Goal: Information Seeking & Learning: Find specific fact

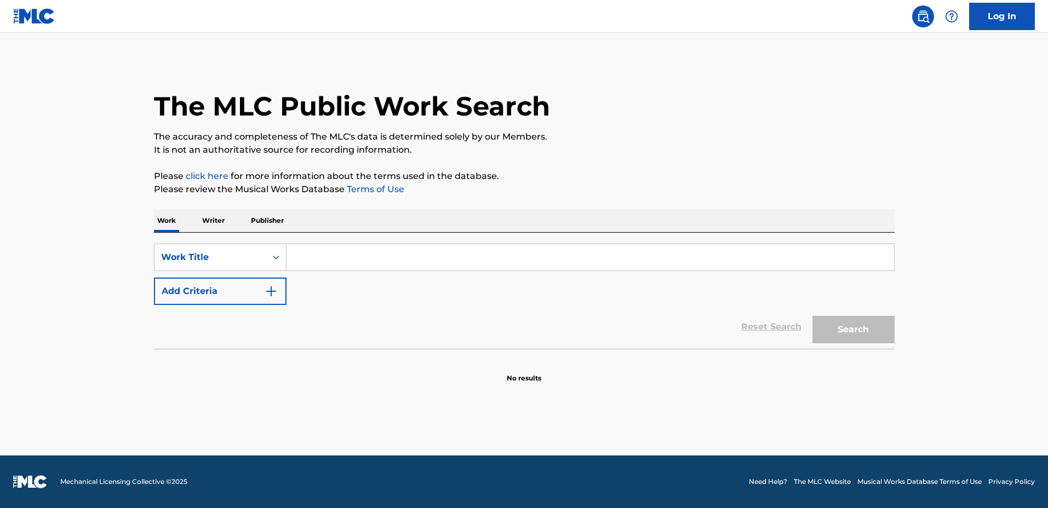
click at [499, 250] on input "Search Form" at bounding box center [589, 257] width 607 height 26
click at [147, 244] on div "The MLC Public Work Search The accuracy and completeness of The MLC's data is d…" at bounding box center [524, 221] width 767 height 323
click at [210, 259] on div "Work Title" at bounding box center [210, 257] width 99 height 13
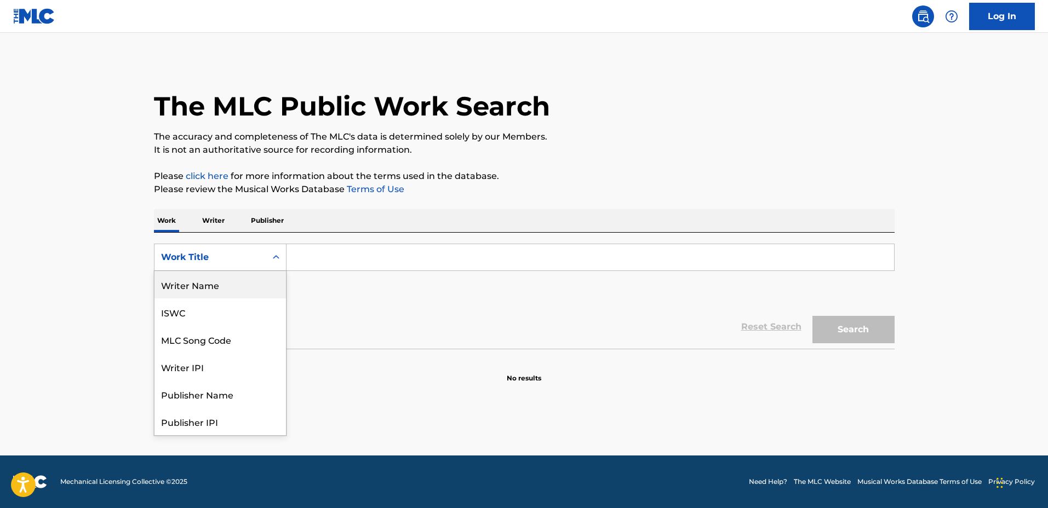
drag, startPoint x: 231, startPoint y: 288, endPoint x: 279, endPoint y: 271, distance: 50.9
click at [232, 288] on div "Writer Name" at bounding box center [219, 284] width 131 height 27
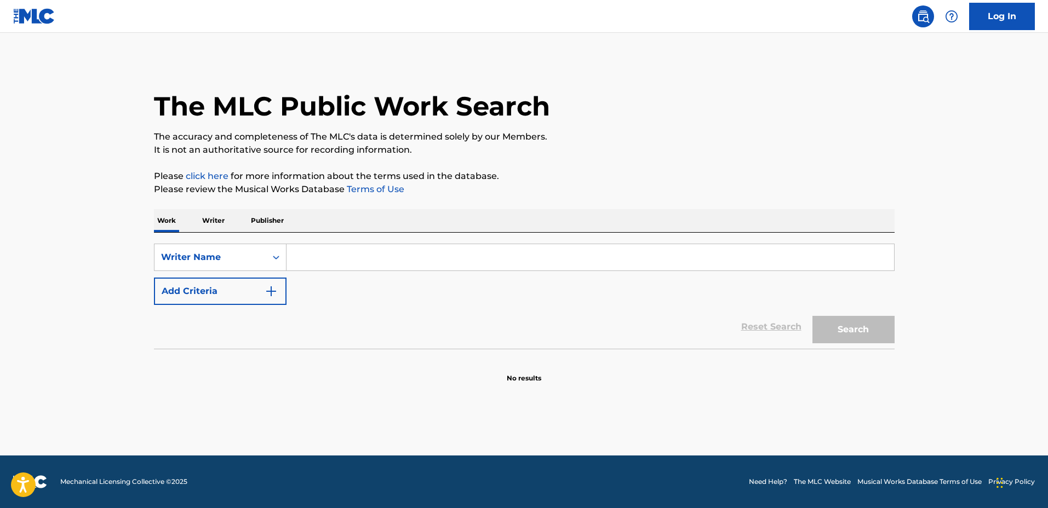
click at [336, 260] on input "Search Form" at bounding box center [589, 257] width 607 height 26
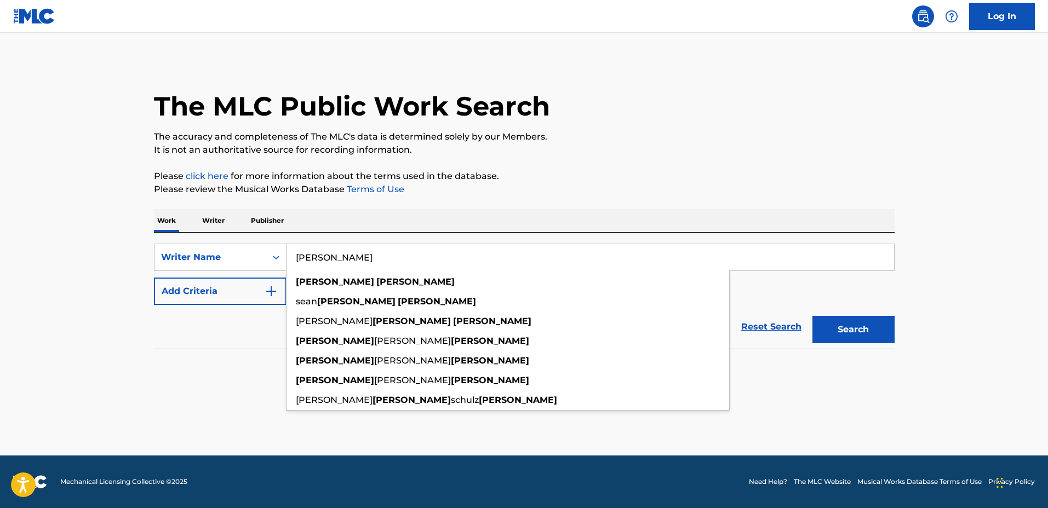
type input "[PERSON_NAME]"
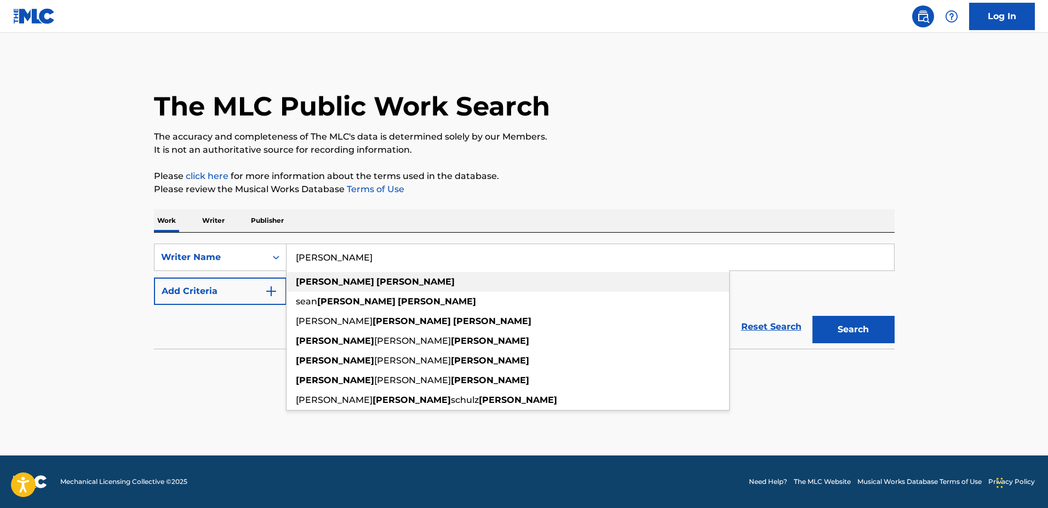
click at [347, 272] on div "[PERSON_NAME]" at bounding box center [507, 282] width 443 height 20
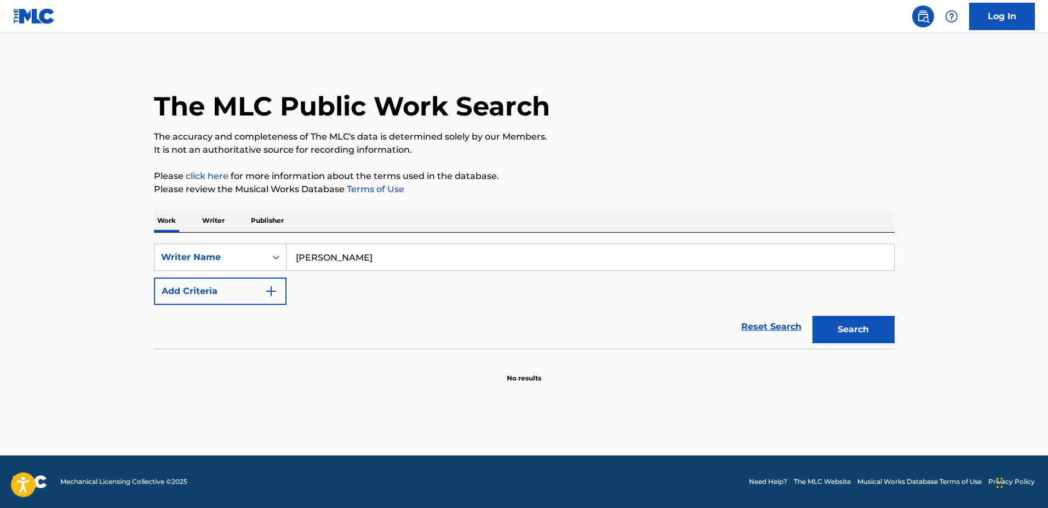
click at [896, 322] on div "The MLC Public Work Search The accuracy and completeness of The MLC's data is d…" at bounding box center [524, 221] width 767 height 323
click at [883, 322] on button "Search" at bounding box center [853, 329] width 82 height 27
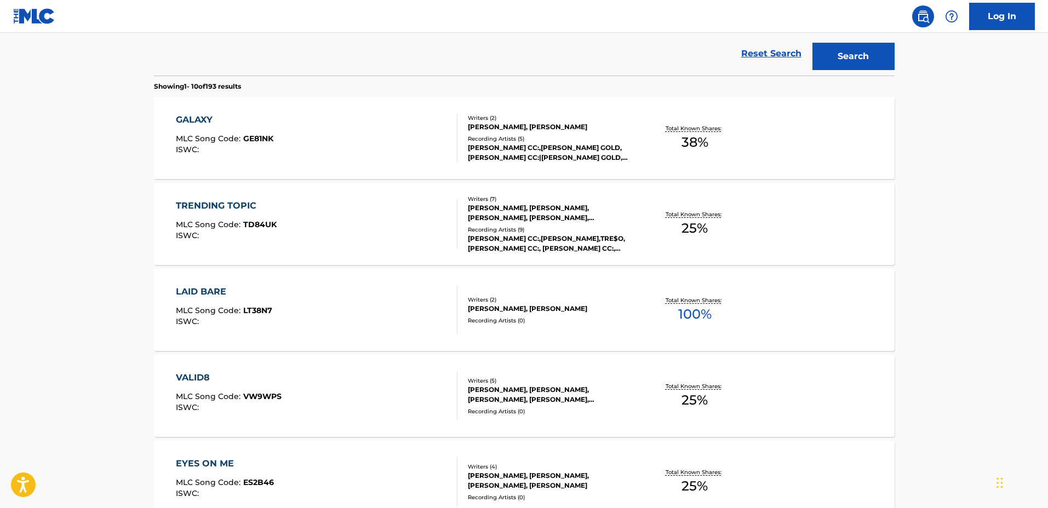
scroll to position [274, 0]
click at [638, 157] on div "GALAXY MLC Song Code : GE81NK ISWC : Writers ( 2 ) [PERSON_NAME], [PERSON_NAME]…" at bounding box center [524, 137] width 741 height 82
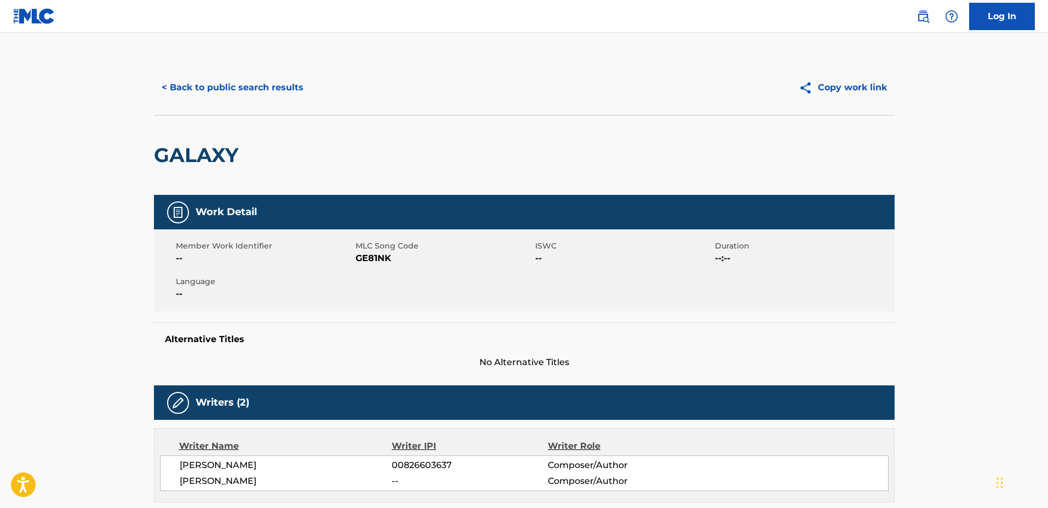
click at [260, 105] on div "< Back to public search results Copy work link" at bounding box center [524, 87] width 741 height 55
click at [257, 97] on button "< Back to public search results" at bounding box center [232, 87] width 157 height 27
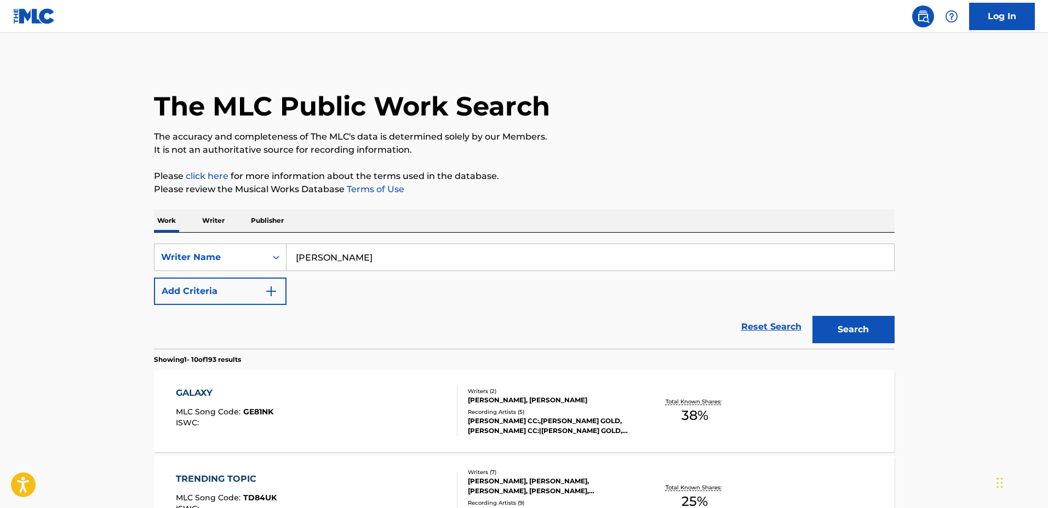
scroll to position [302, 0]
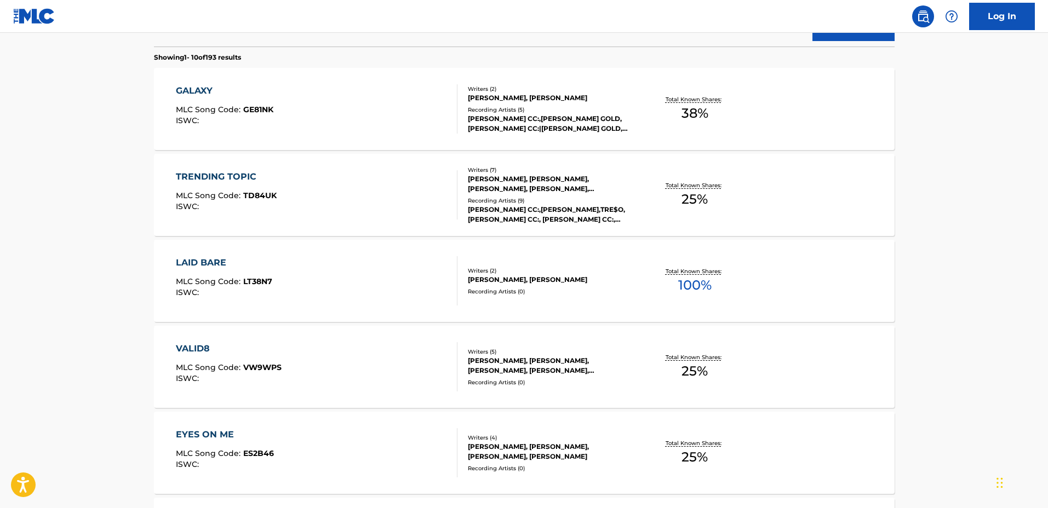
click at [635, 213] on div "TRENDING TOPIC MLC Song Code : TD84UK ISWC : Writers ( 7 ) [PERSON_NAME], [PERS…" at bounding box center [524, 195] width 741 height 82
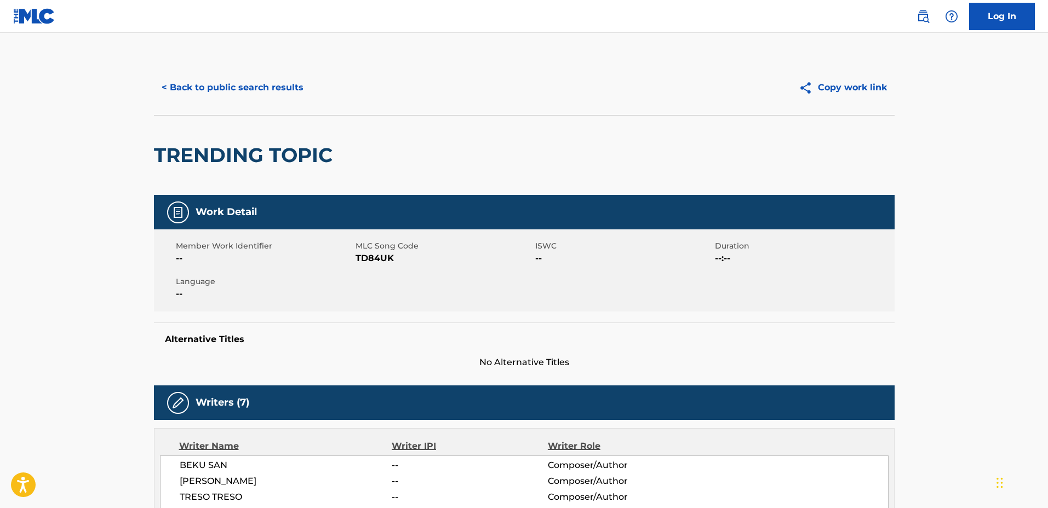
click at [274, 97] on button "< Back to public search results" at bounding box center [232, 87] width 157 height 27
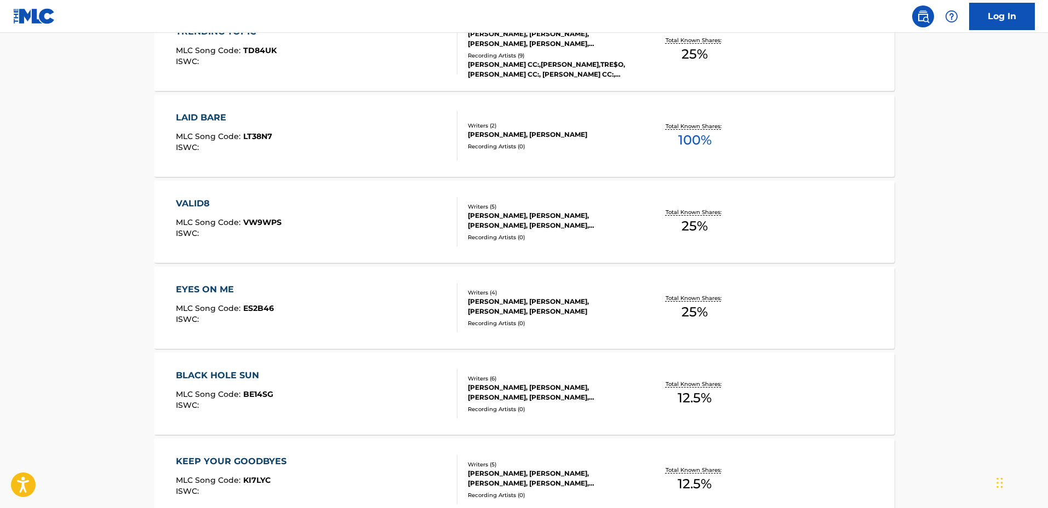
scroll to position [468, 0]
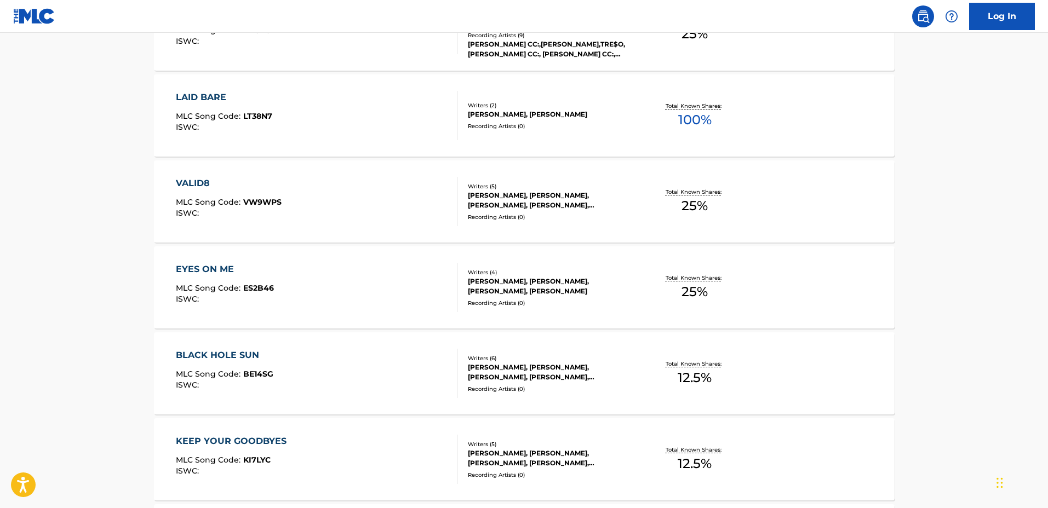
click at [626, 273] on div "Writers ( 4 )" at bounding box center [550, 272] width 165 height 8
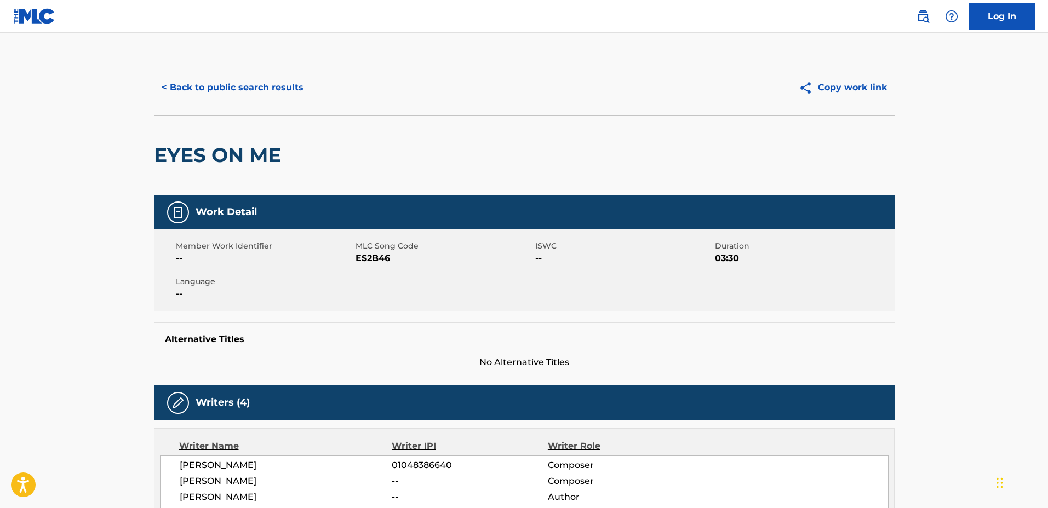
click at [249, 102] on div "< Back to public search results Copy work link" at bounding box center [524, 87] width 741 height 55
click at [243, 89] on button "< Back to public search results" at bounding box center [232, 87] width 157 height 27
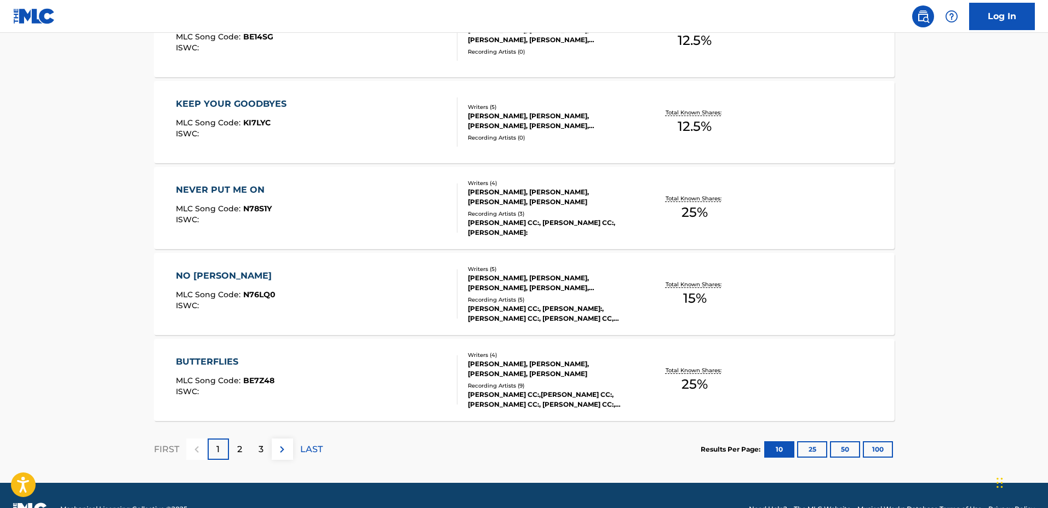
scroll to position [833, 0]
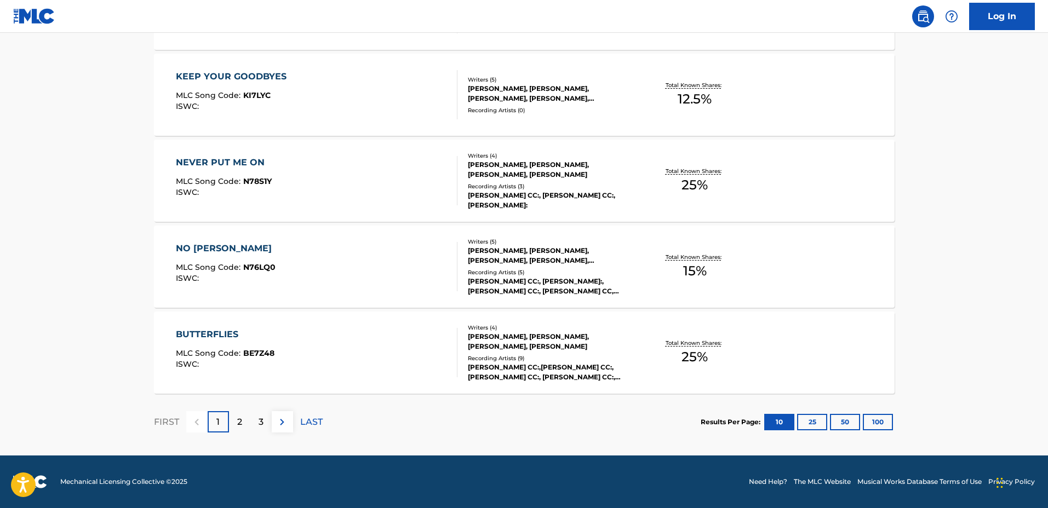
click at [506, 357] on div "Recording Artists ( 9 )" at bounding box center [550, 358] width 165 height 8
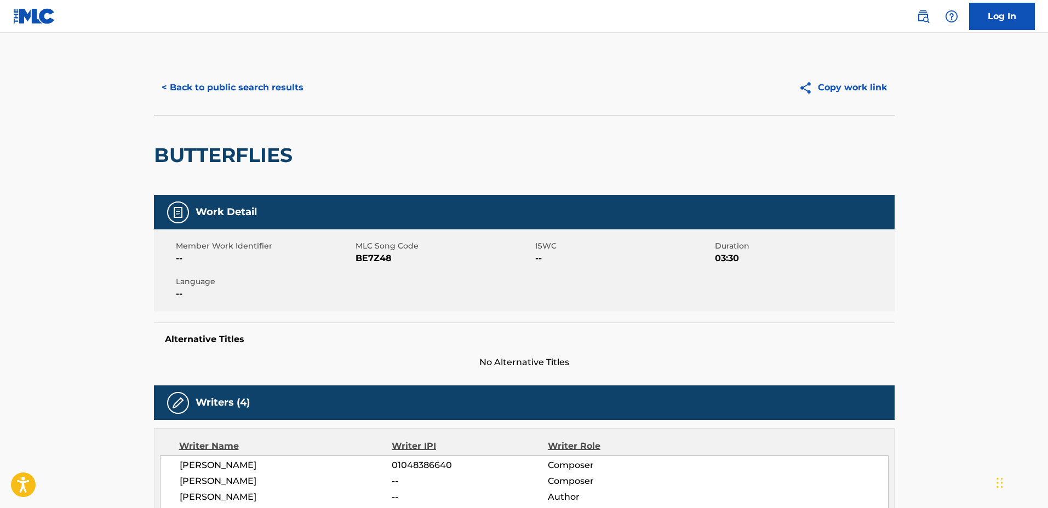
click at [236, 84] on button "< Back to public search results" at bounding box center [232, 87] width 157 height 27
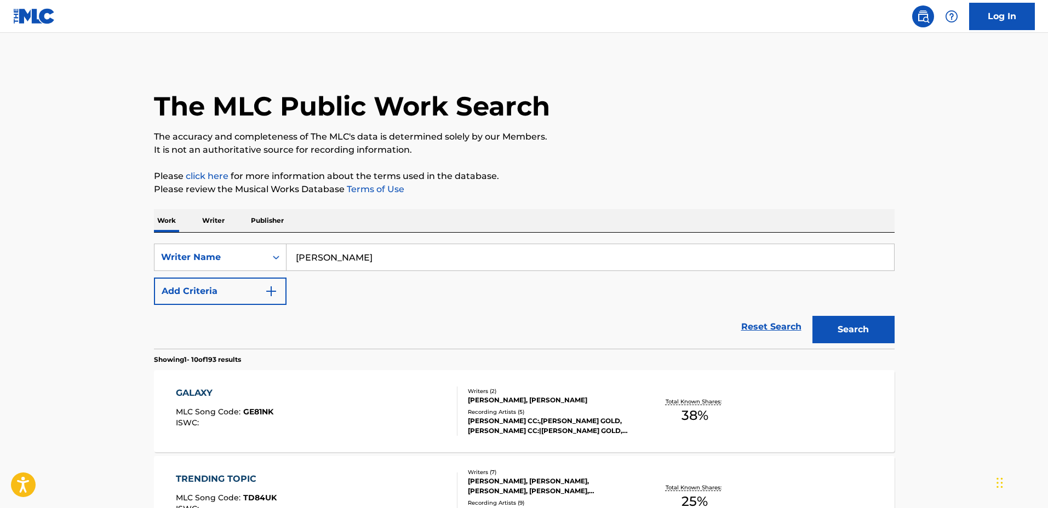
scroll to position [833, 0]
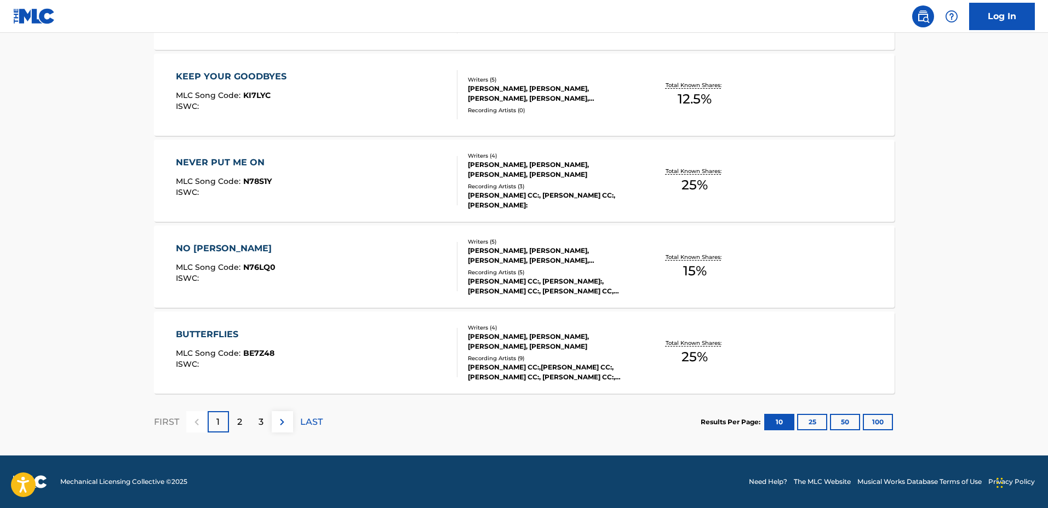
click at [248, 408] on div "FIRST 1 2 3 LAST" at bounding box center [238, 422] width 169 height 56
click at [245, 413] on div "2" at bounding box center [239, 421] width 21 height 21
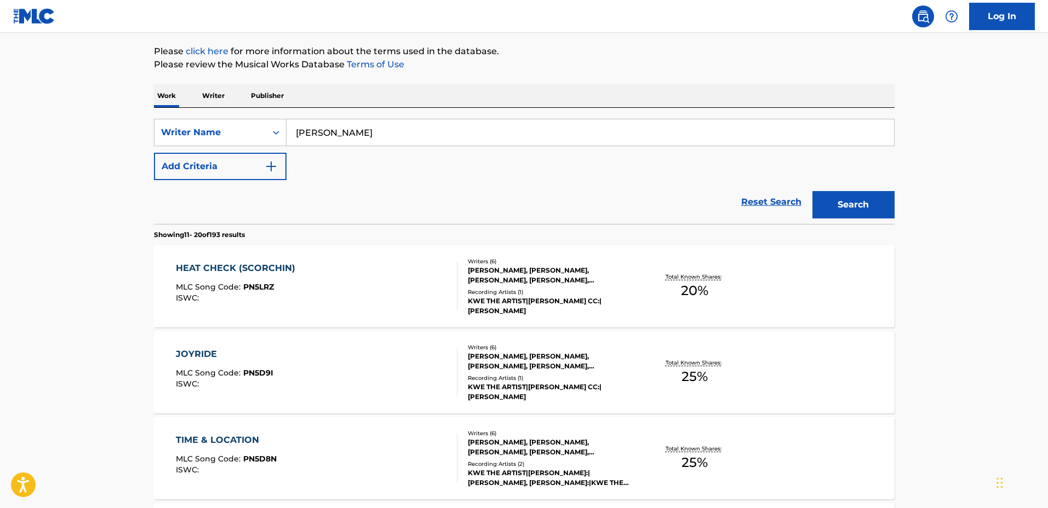
scroll to position [137, 0]
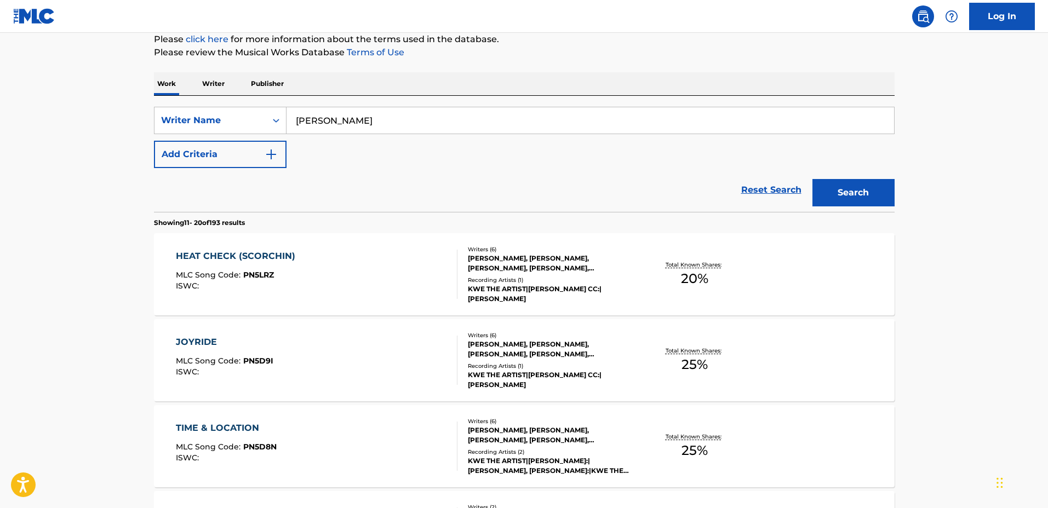
click at [623, 284] on div "Recording Artists ( 1 )" at bounding box center [550, 280] width 165 height 8
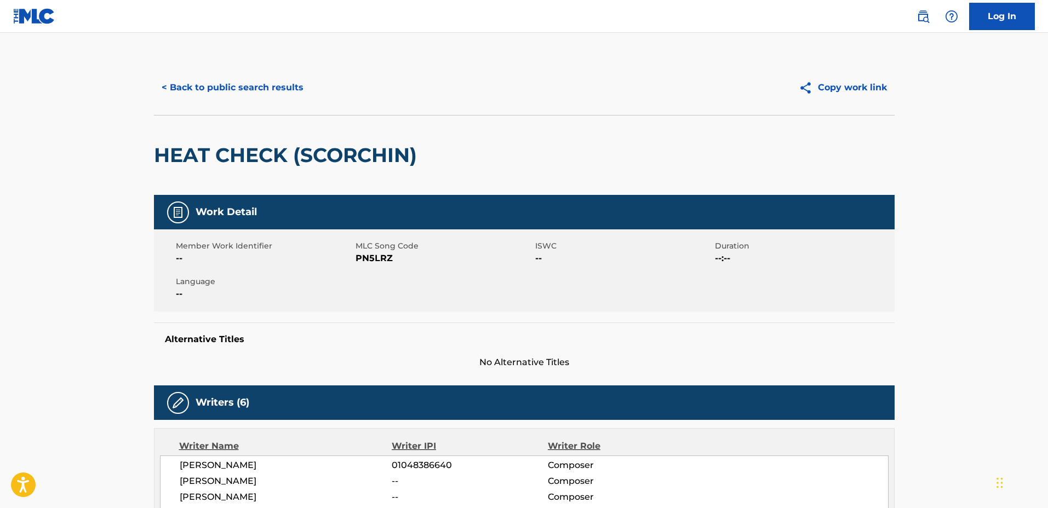
click at [244, 88] on button "< Back to public search results" at bounding box center [232, 87] width 157 height 27
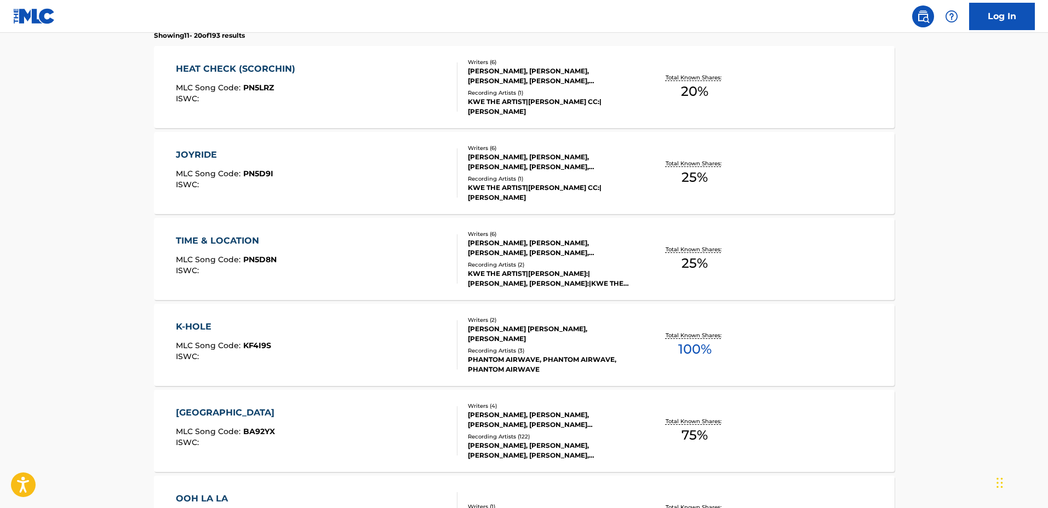
scroll to position [411, 0]
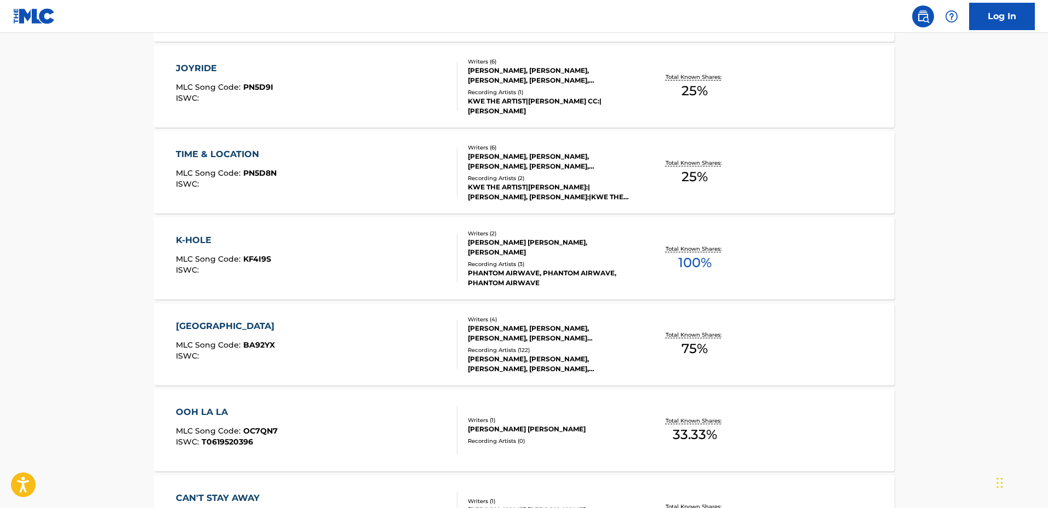
click at [634, 180] on div "Total Known Shares: 25 %" at bounding box center [694, 172] width 123 height 33
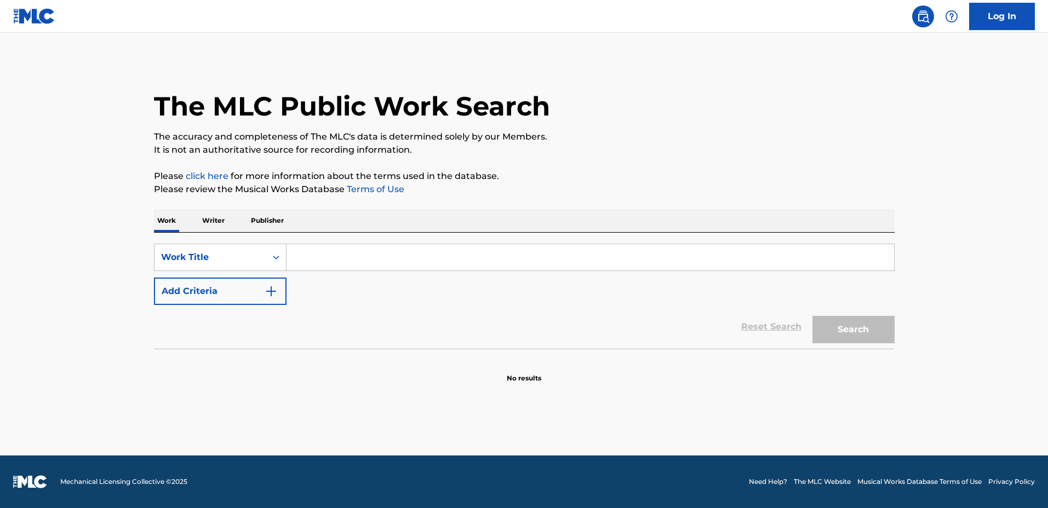
click at [554, 260] on input "Search Form" at bounding box center [589, 257] width 607 height 26
click at [605, 257] on input "Search Form" at bounding box center [589, 257] width 607 height 26
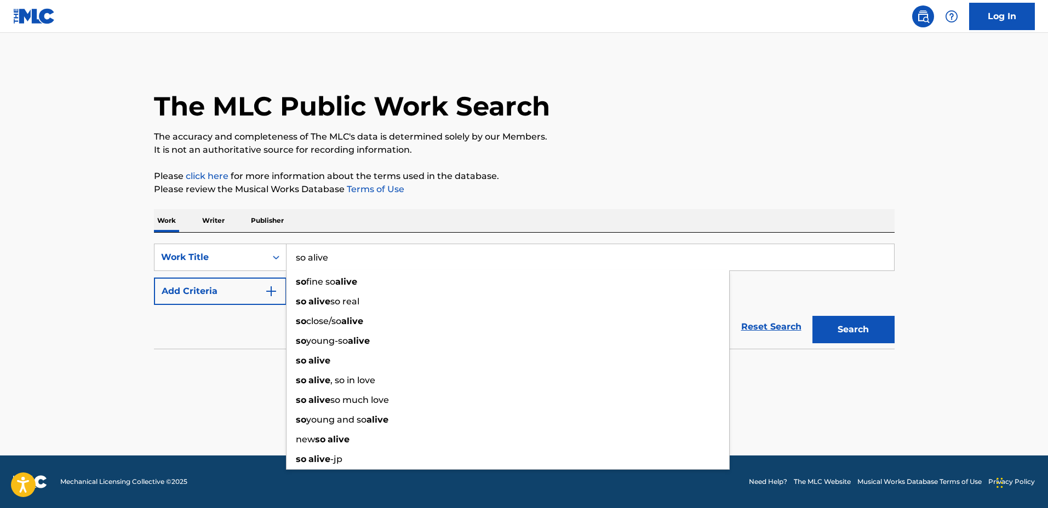
type input "so alive"
click at [248, 298] on button "Add Criteria" at bounding box center [220, 291] width 133 height 27
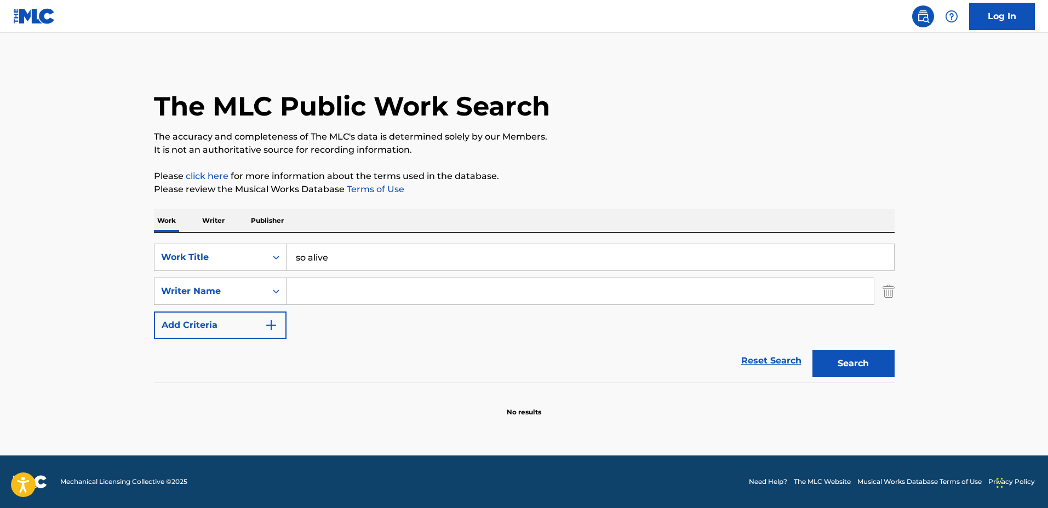
click at [314, 305] on div "Search Form" at bounding box center [580, 291] width 588 height 27
click at [322, 297] on input "Search Form" at bounding box center [579, 291] width 587 height 26
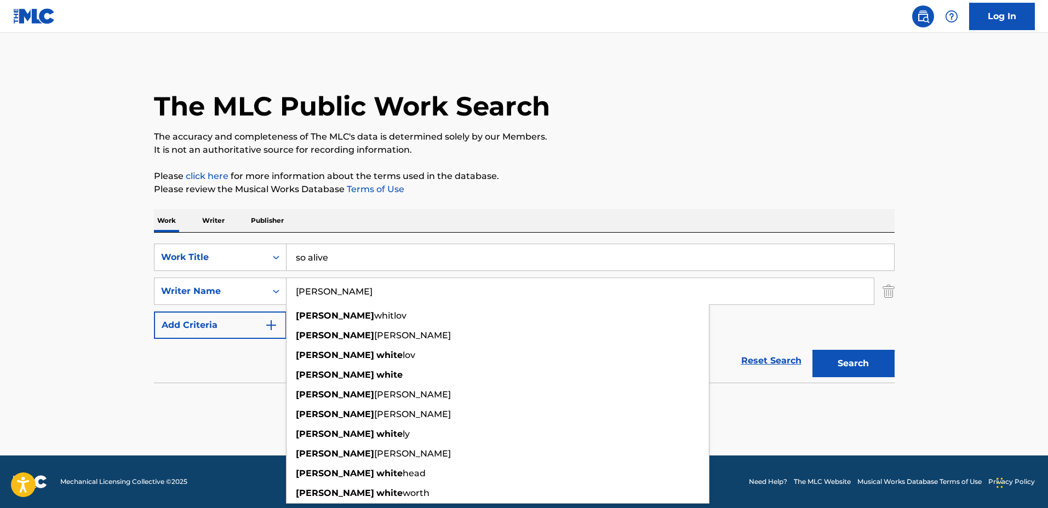
type input "michael white"
click at [812, 350] on button "Search" at bounding box center [853, 363] width 82 height 27
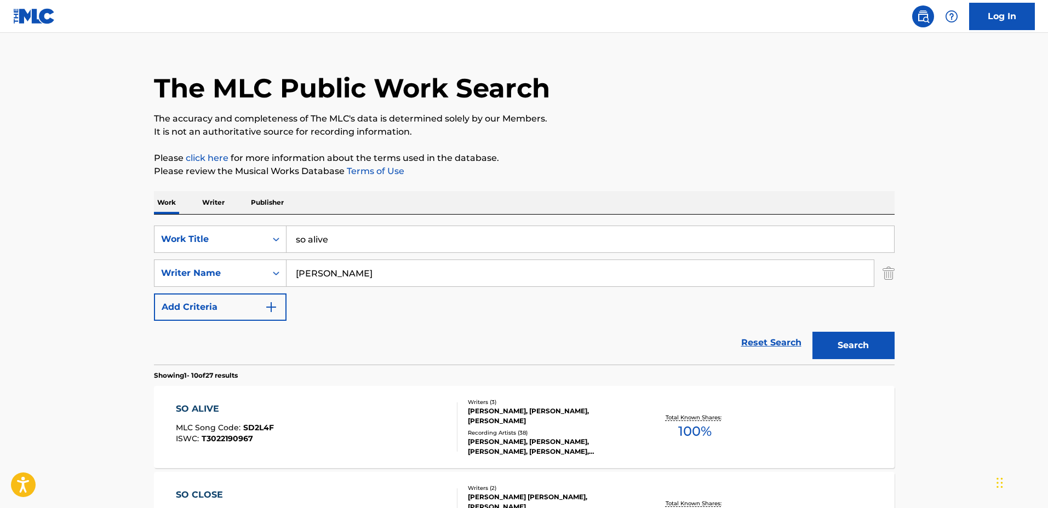
scroll to position [205, 0]
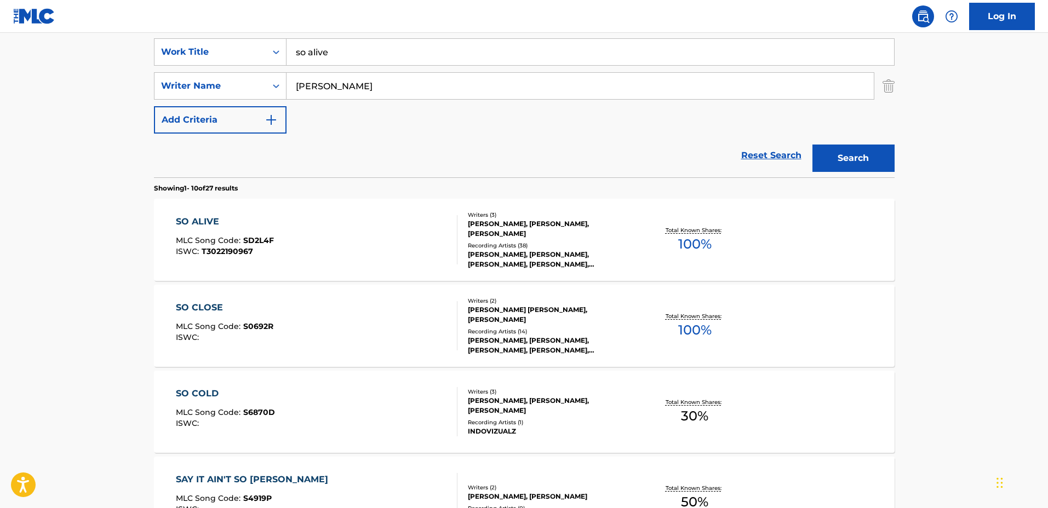
click at [625, 261] on div "[PERSON_NAME], [PERSON_NAME], [PERSON_NAME], [PERSON_NAME], [PERSON_NAME]" at bounding box center [550, 260] width 165 height 20
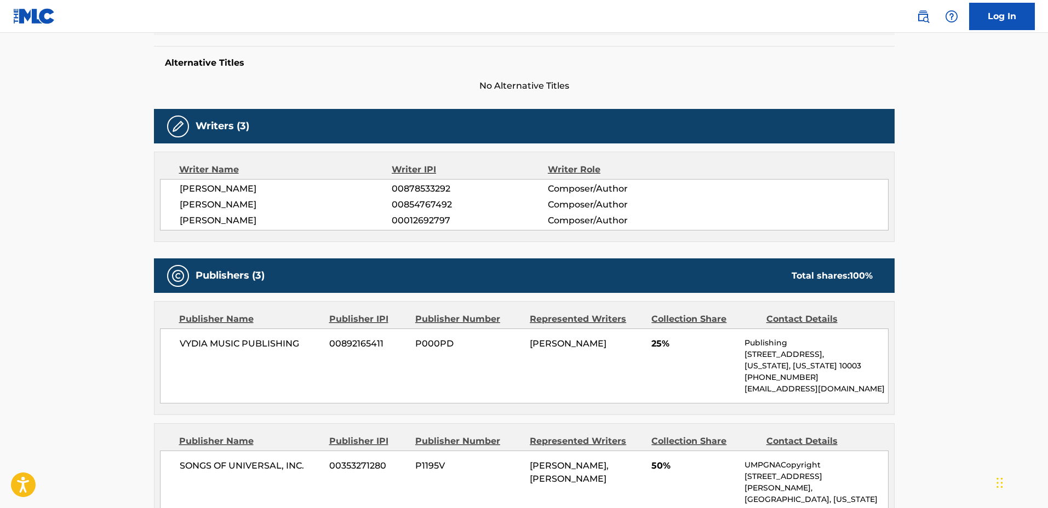
scroll to position [205, 0]
